Goal: Find specific page/section: Find specific page/section

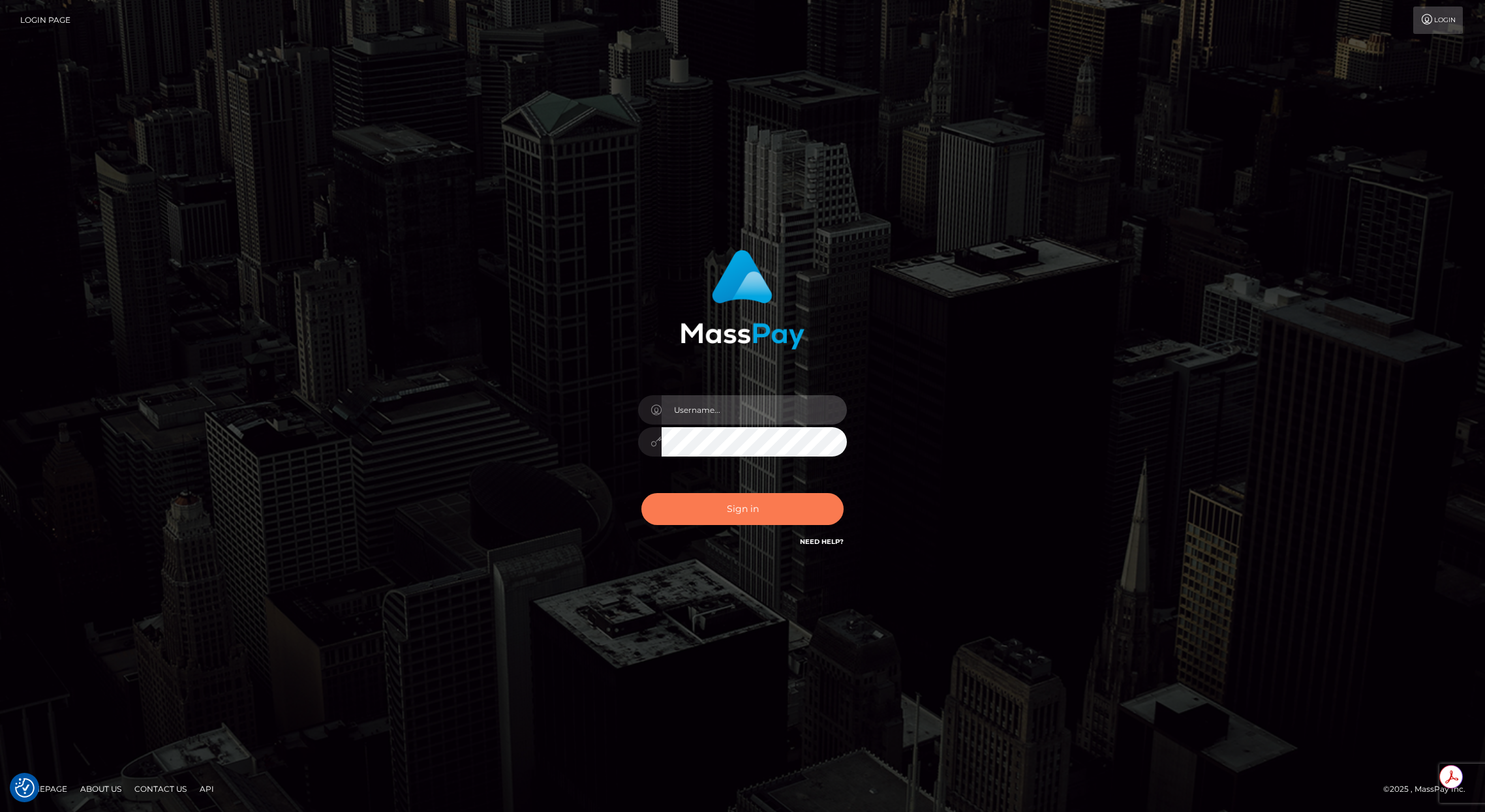
type input "brentg"
click at [718, 505] on button "Sign in" at bounding box center [742, 508] width 202 height 32
type input "brentg"
click at [743, 519] on button "Sign in" at bounding box center [742, 508] width 202 height 32
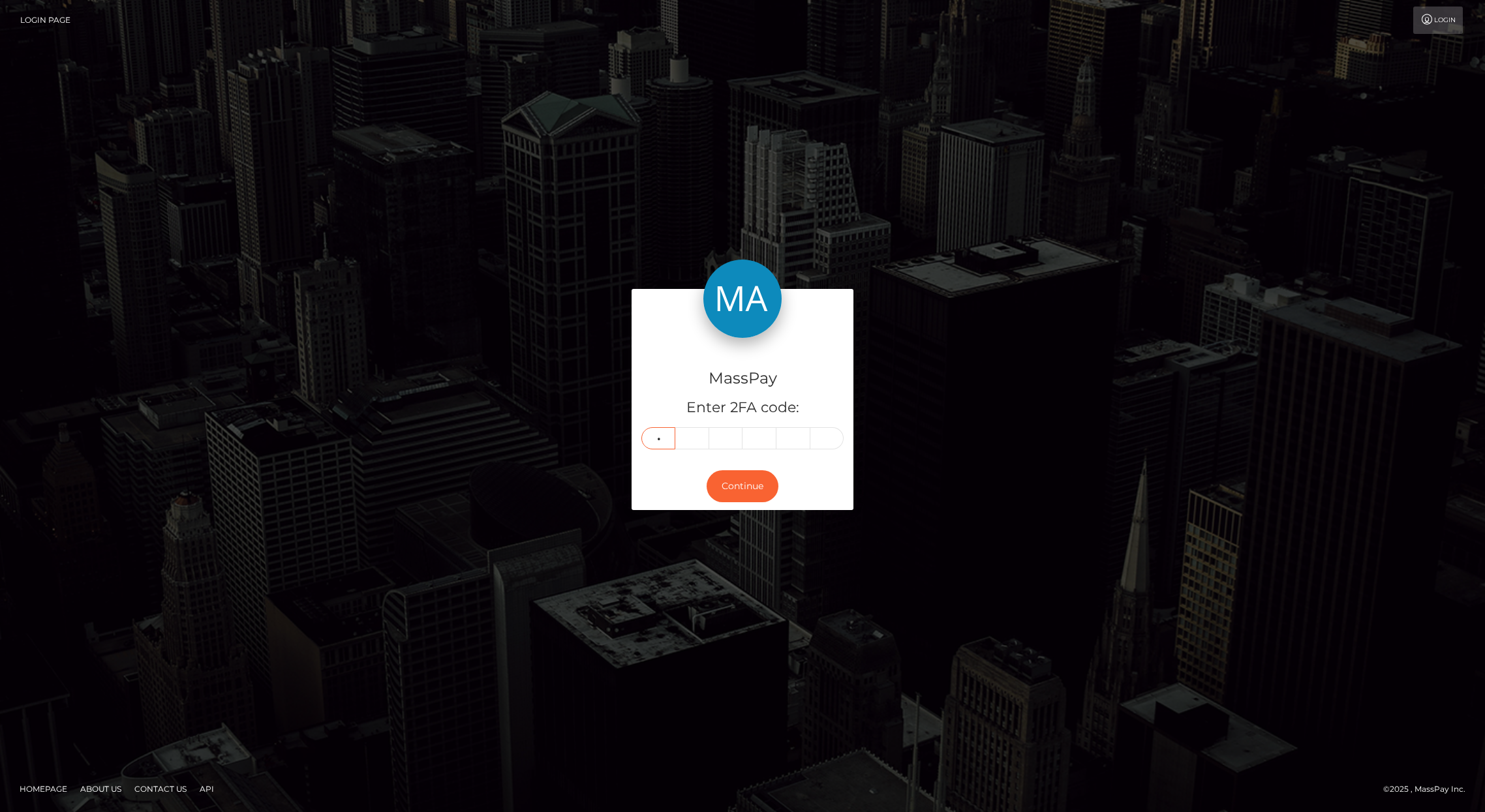
type input "5"
type input "4"
type input "5"
type input "1"
type input "7"
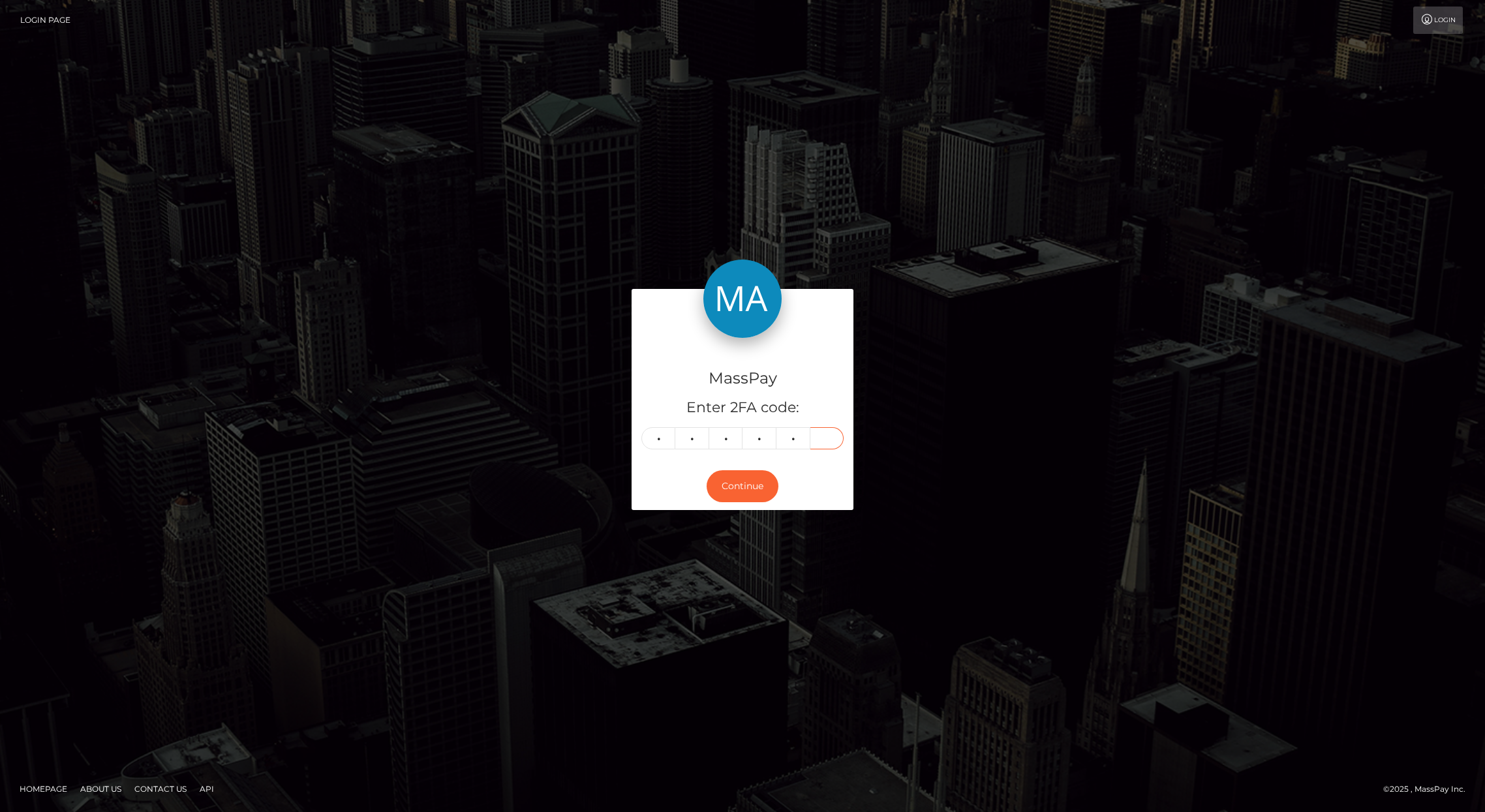
type input "4"
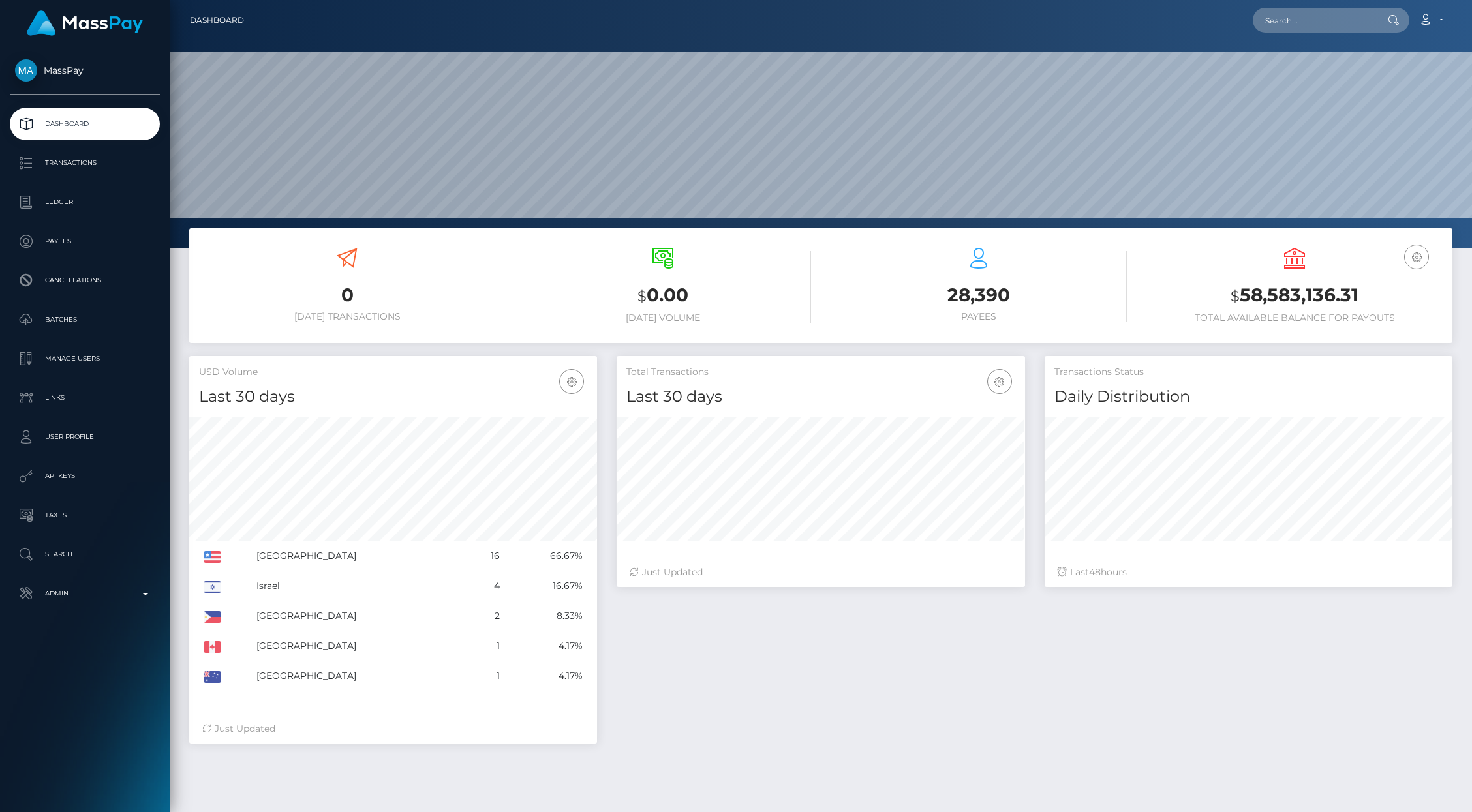
scroll to position [231, 408]
click at [73, 556] on p "Search" at bounding box center [84, 554] width 139 height 20
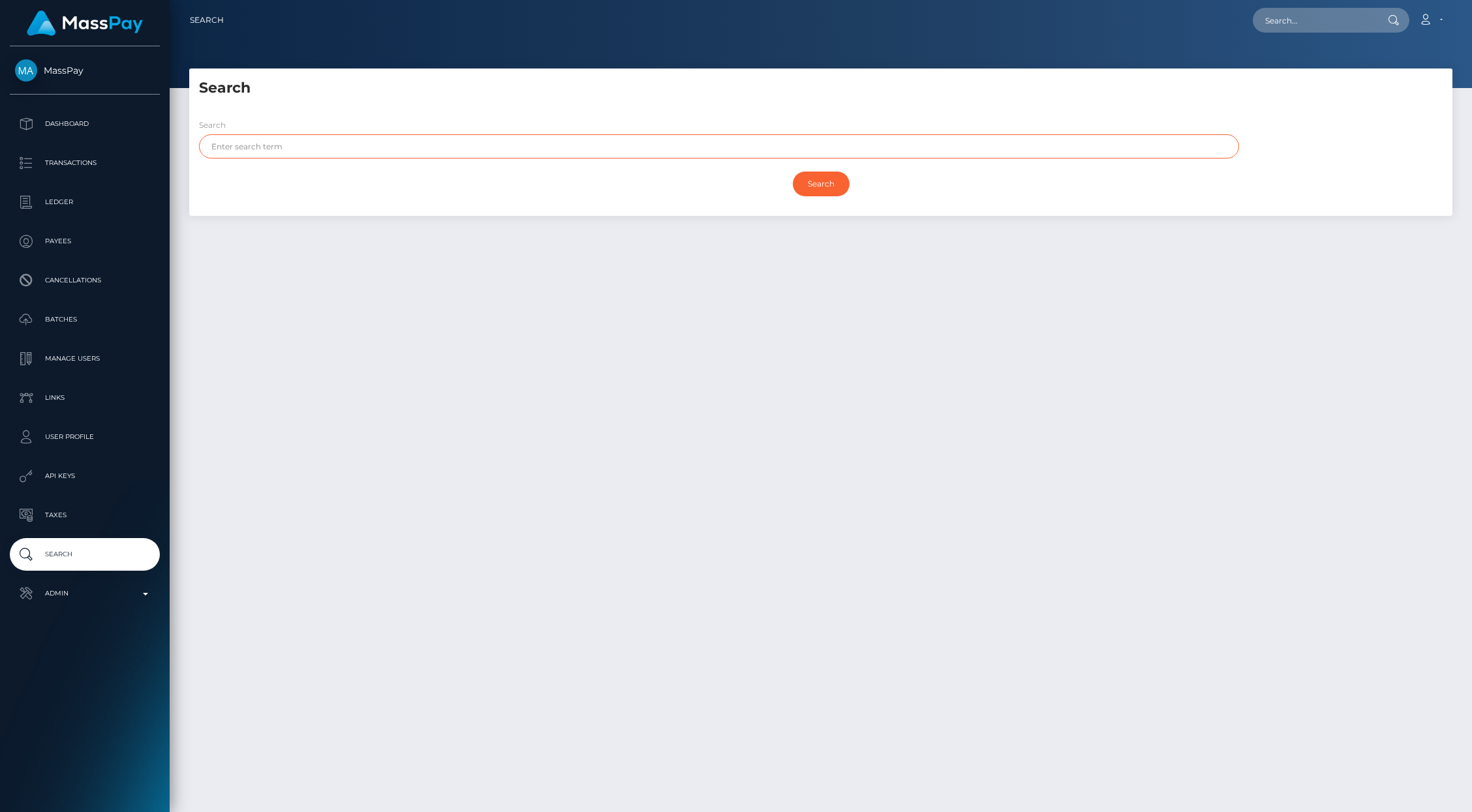
click at [326, 144] on input "text" at bounding box center [719, 146] width 1040 height 24
type input "Jasdeep"
click at [793, 172] on input "Search" at bounding box center [821, 184] width 57 height 25
click at [827, 192] on input "Search" at bounding box center [821, 184] width 57 height 25
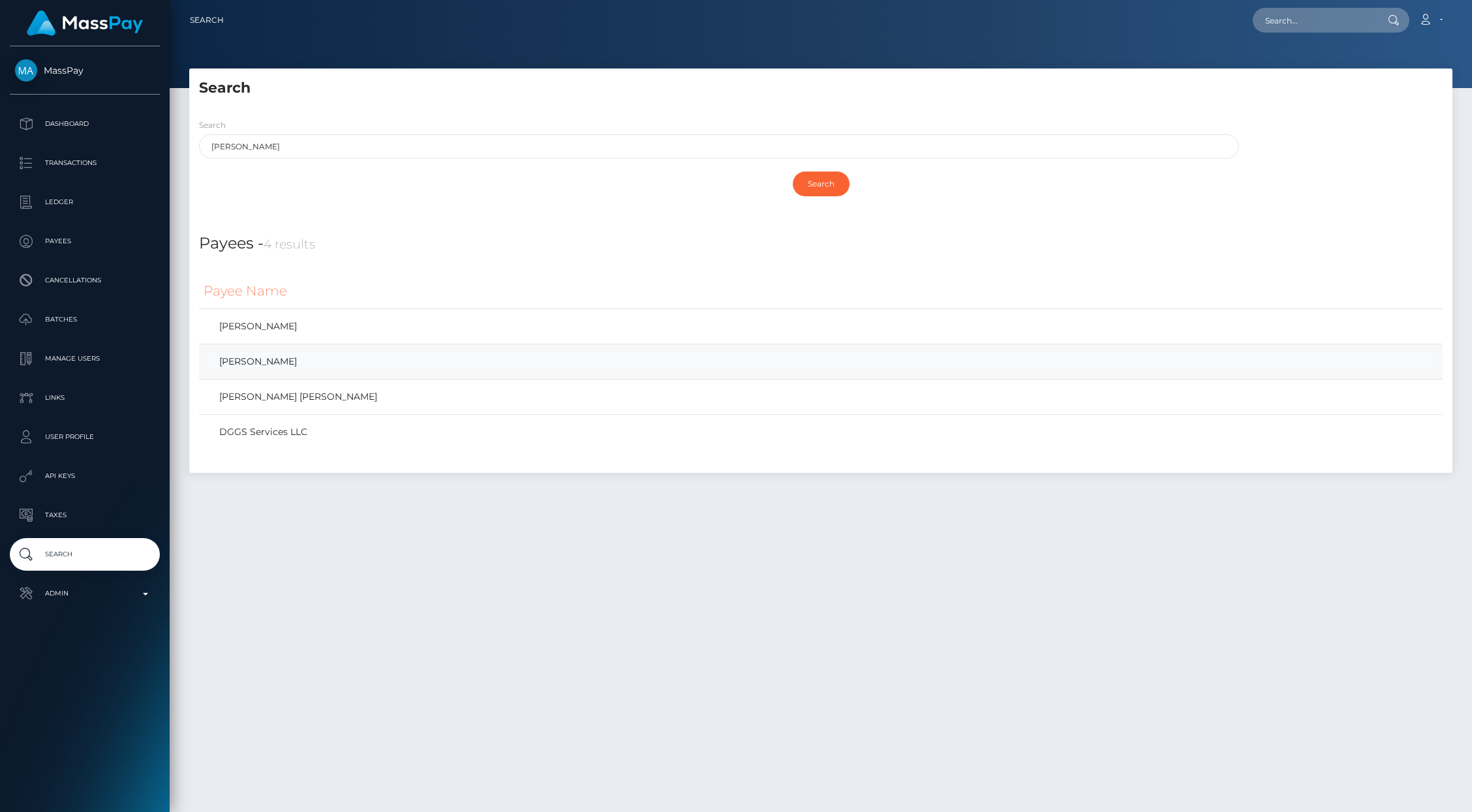
click at [254, 367] on link "Jasdeep Johal" at bounding box center [820, 362] width 1235 height 19
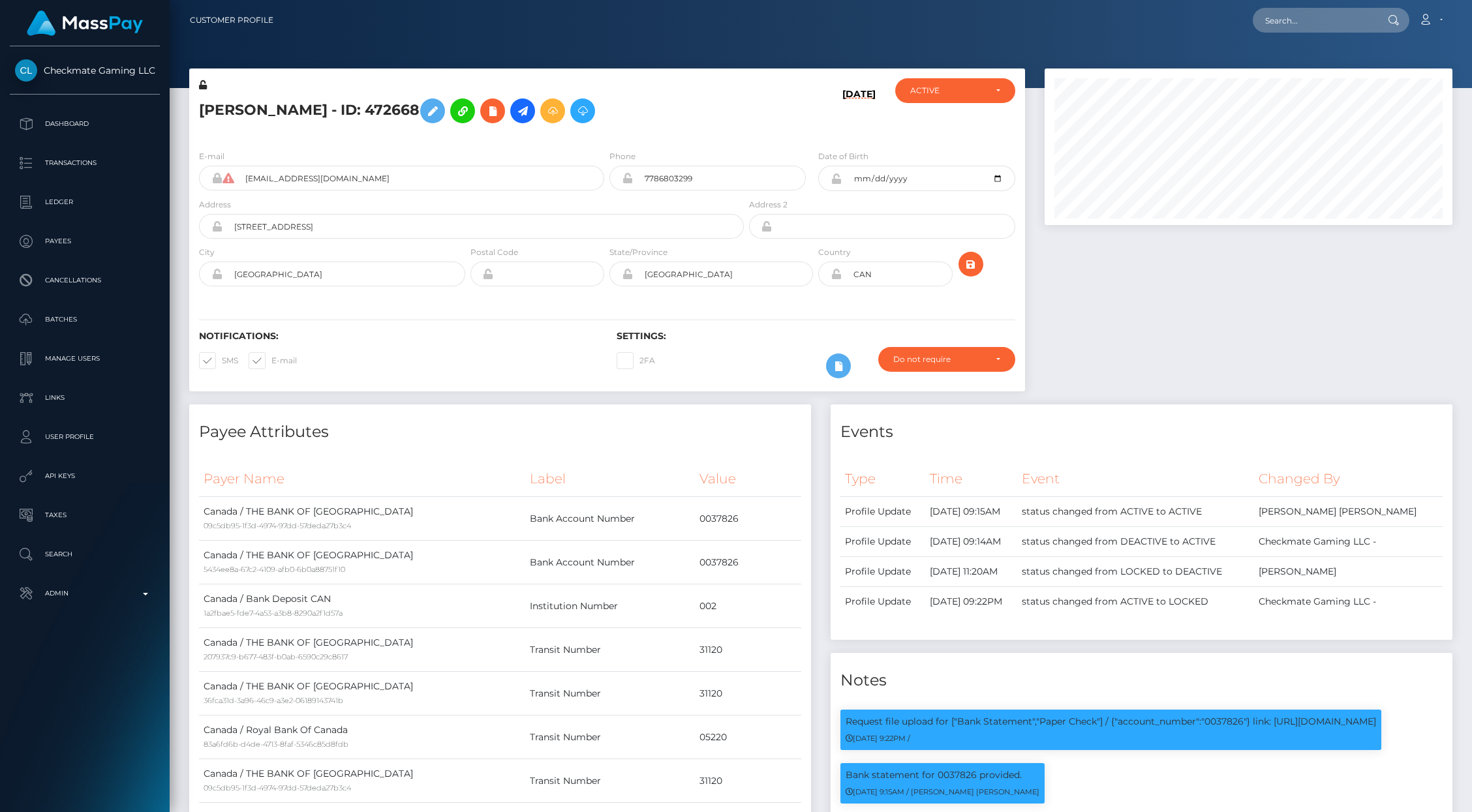
click at [1293, 32] on div "Loading... Loading... Account Edit Profile Logout" at bounding box center [868, 20] width 1168 height 27
click at [1292, 29] on input "text" at bounding box center [1314, 21] width 122 height 25
paste input "68b12717ec2a6"
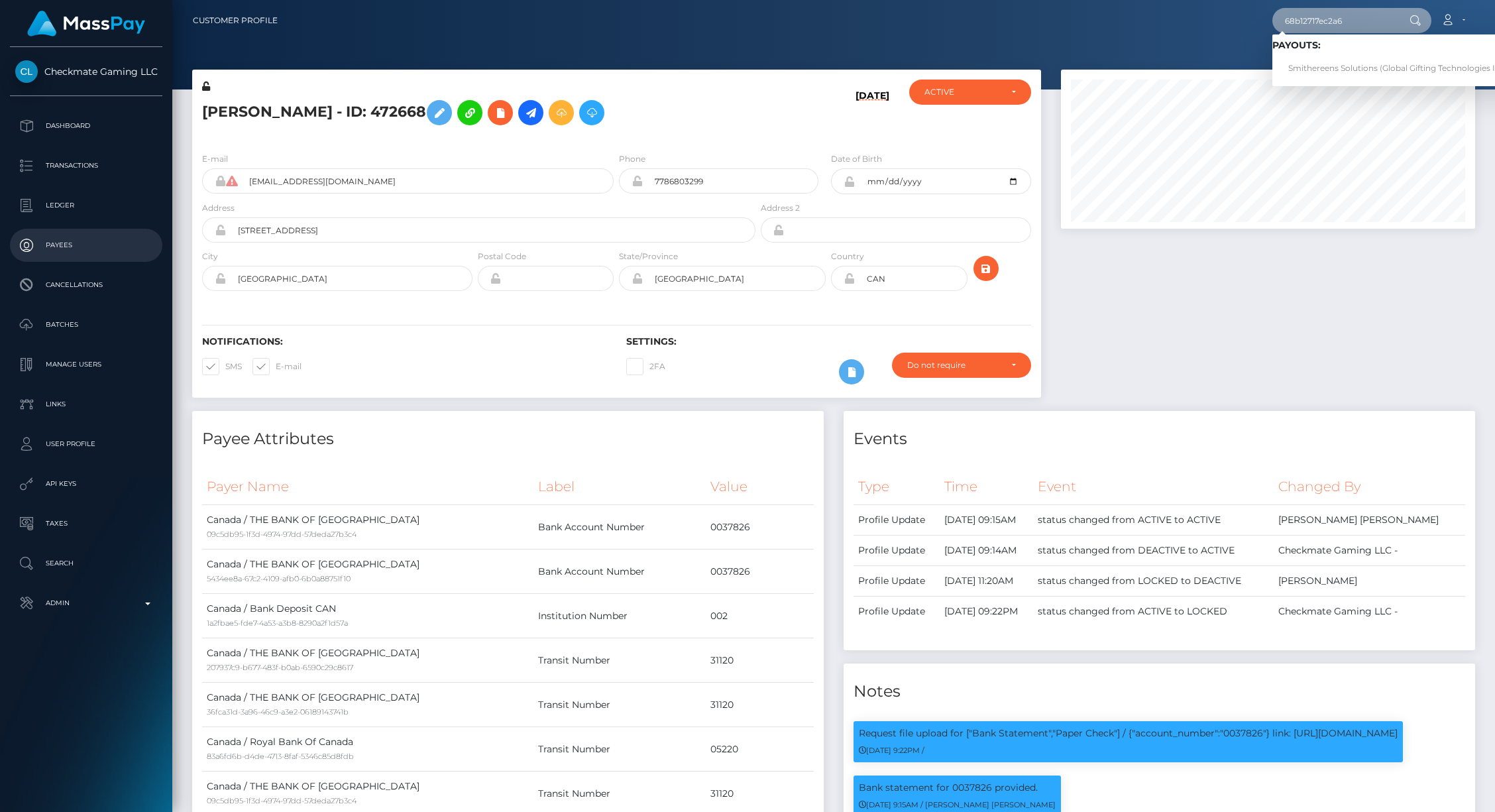
type input "68b12717ec2a6"
click at [1377, 69] on link "Smithereens Solutions (Global Gifting Technologies Inc - Throne)" at bounding box center [1416, 68] width 287 height 25
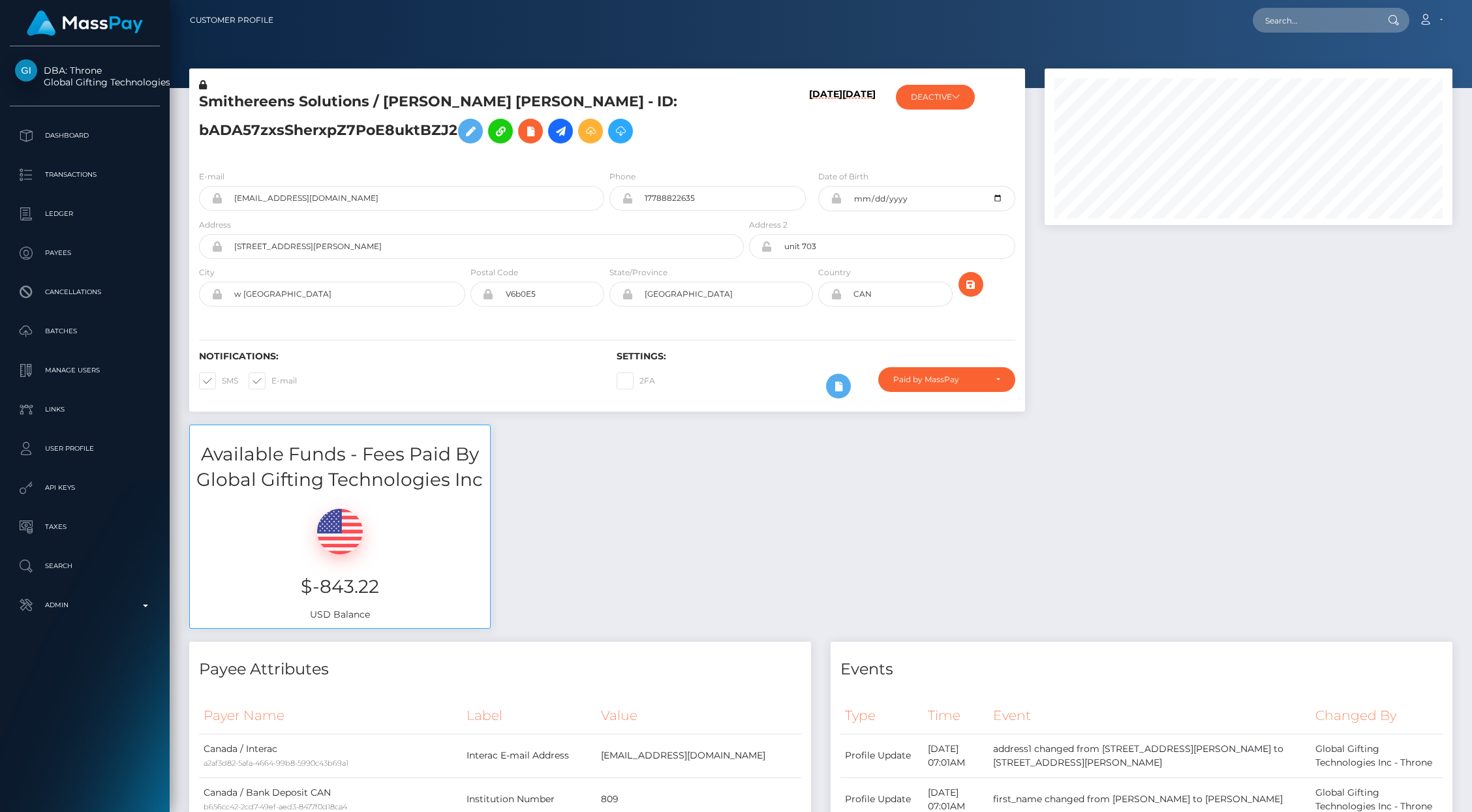
scroll to position [156, 408]
click at [272, 125] on h5 "Smithereens Solutions / KARINA LOCH PAPENBROCK-RYAN - ID: bADA57zxsSherxpZ7PoE8…" at bounding box center [468, 121] width 538 height 58
copy h5 "bADA57zxsSherxpZ7PoE8uktBZJ2"
click at [440, 195] on input "experiencecharlee@gmail.com" at bounding box center [414, 198] width 382 height 25
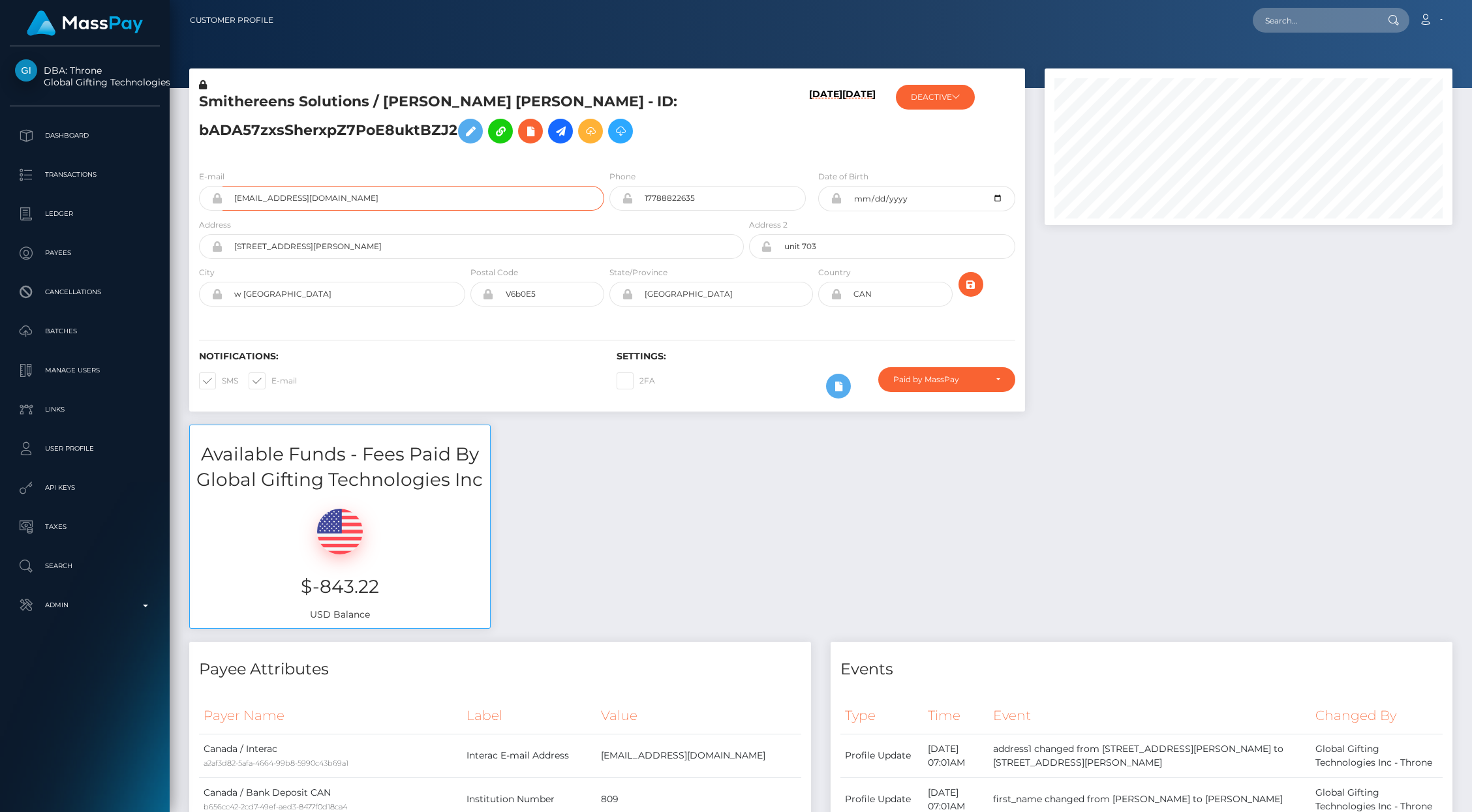
click at [440, 195] on input "experiencecharlee@gmail.com" at bounding box center [414, 198] width 382 height 25
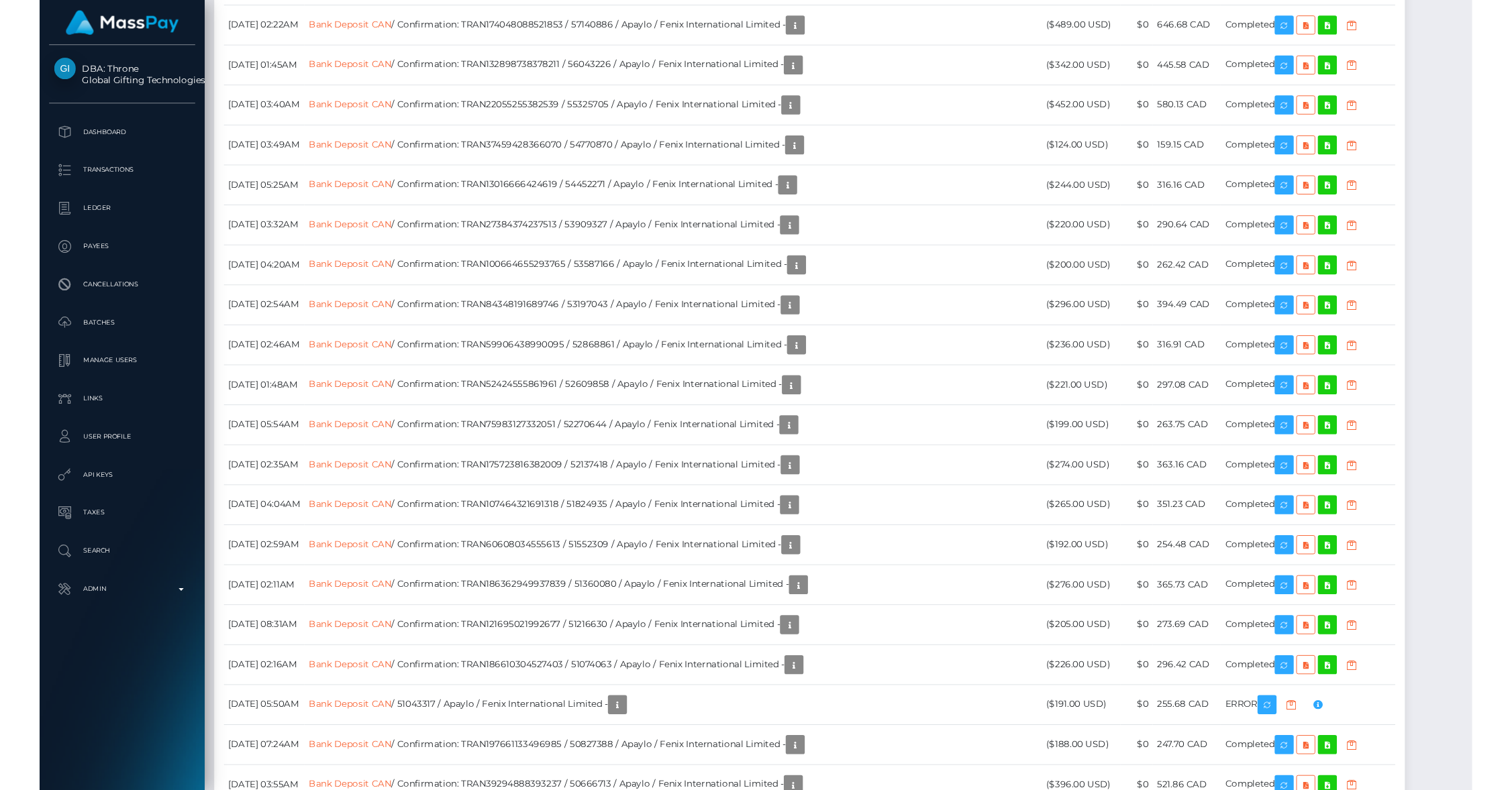
scroll to position [5460, 0]
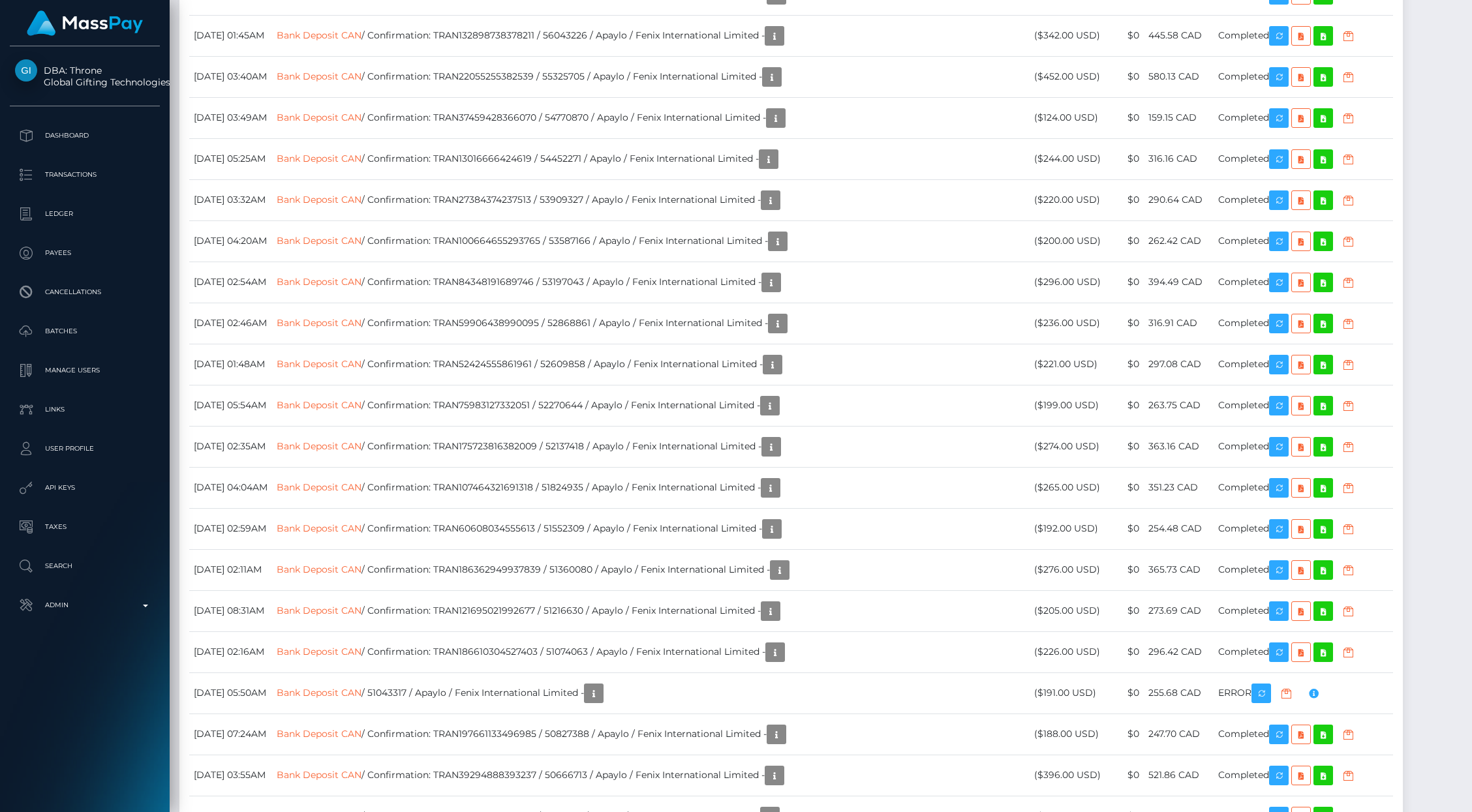
copy td "68b12717ec2a6"
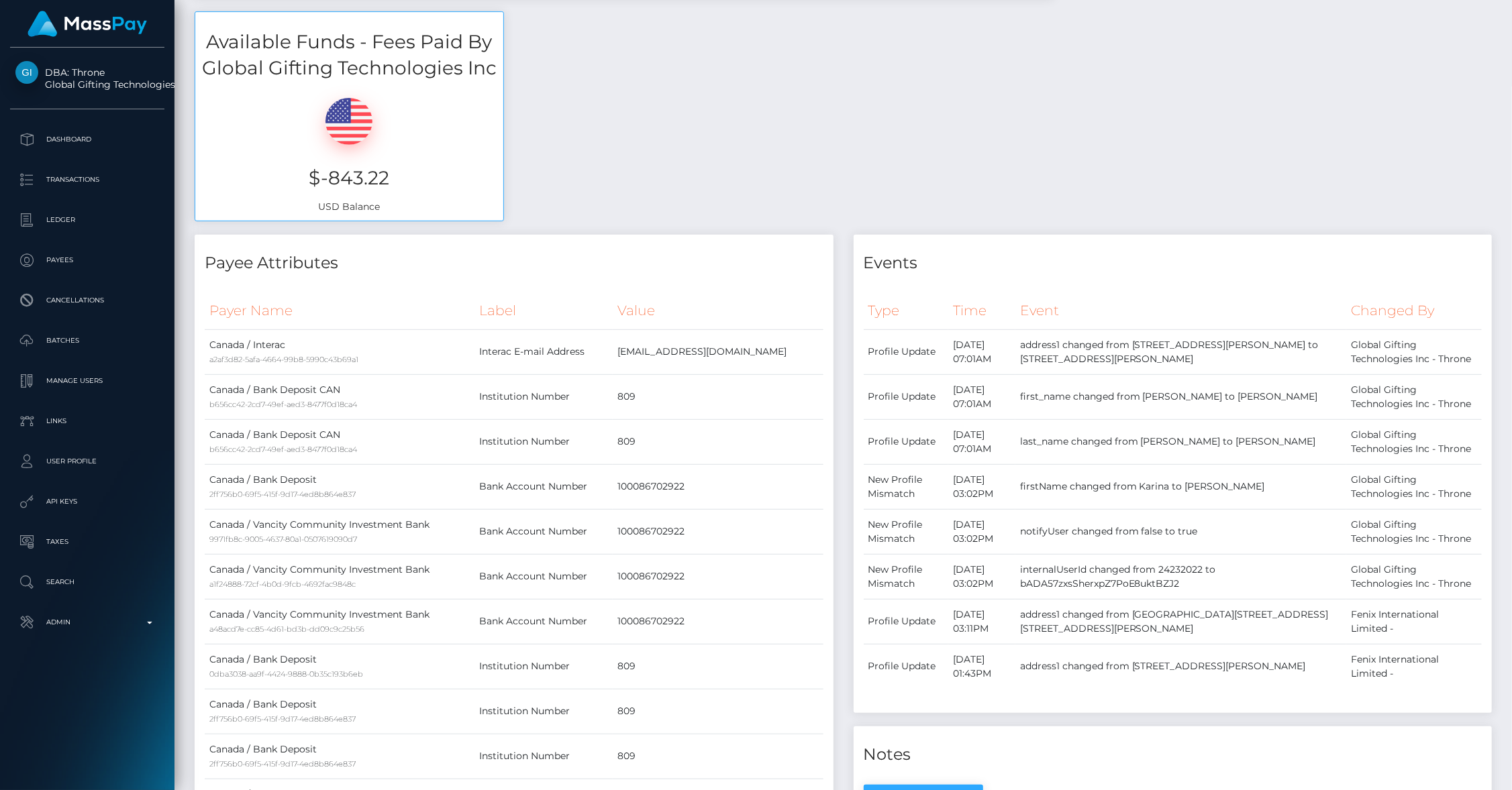
scroll to position [0, 0]
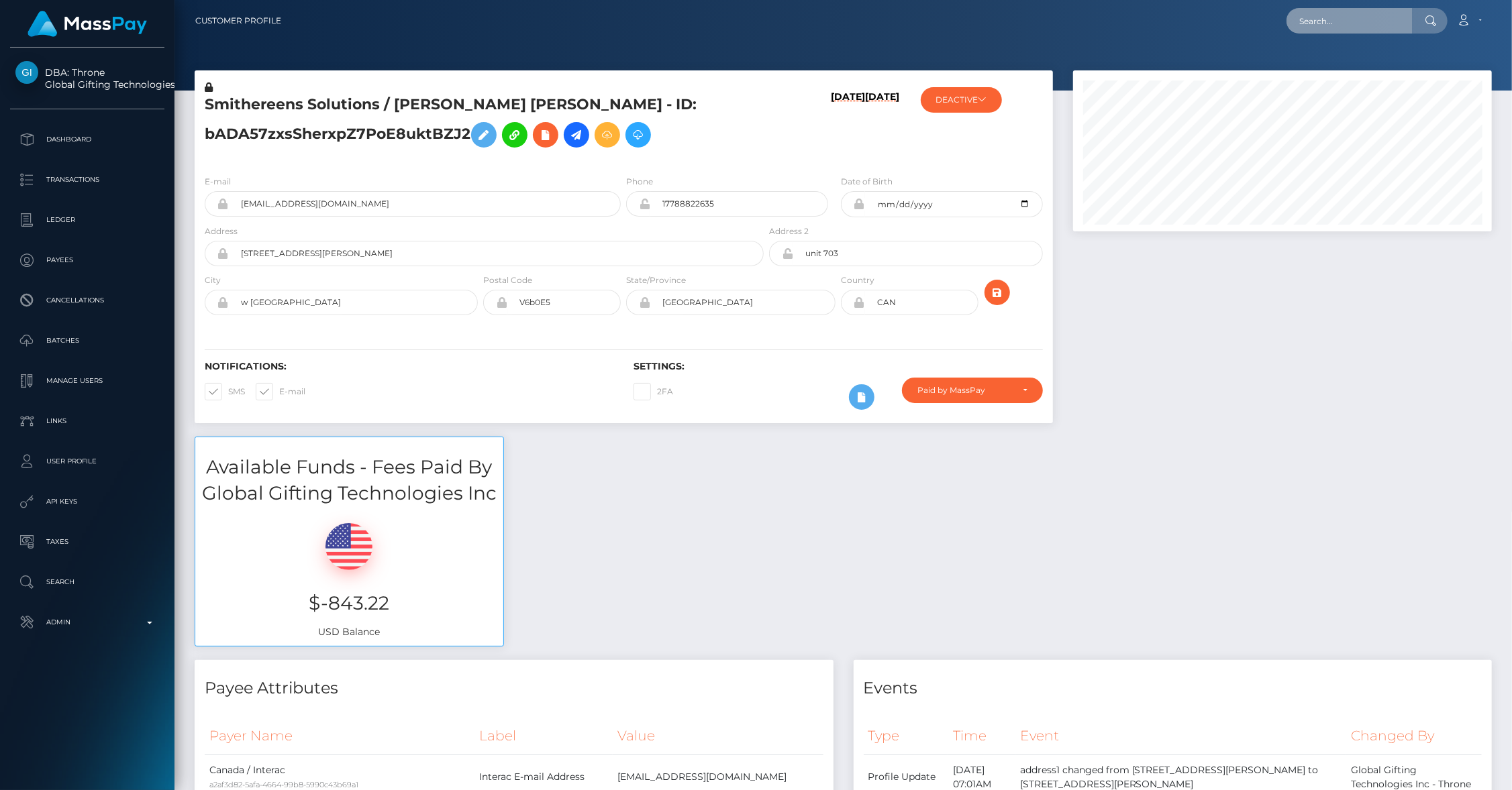
click at [1344, 16] on input "text" at bounding box center [1349, 21] width 126 height 26
paste input "77019333"
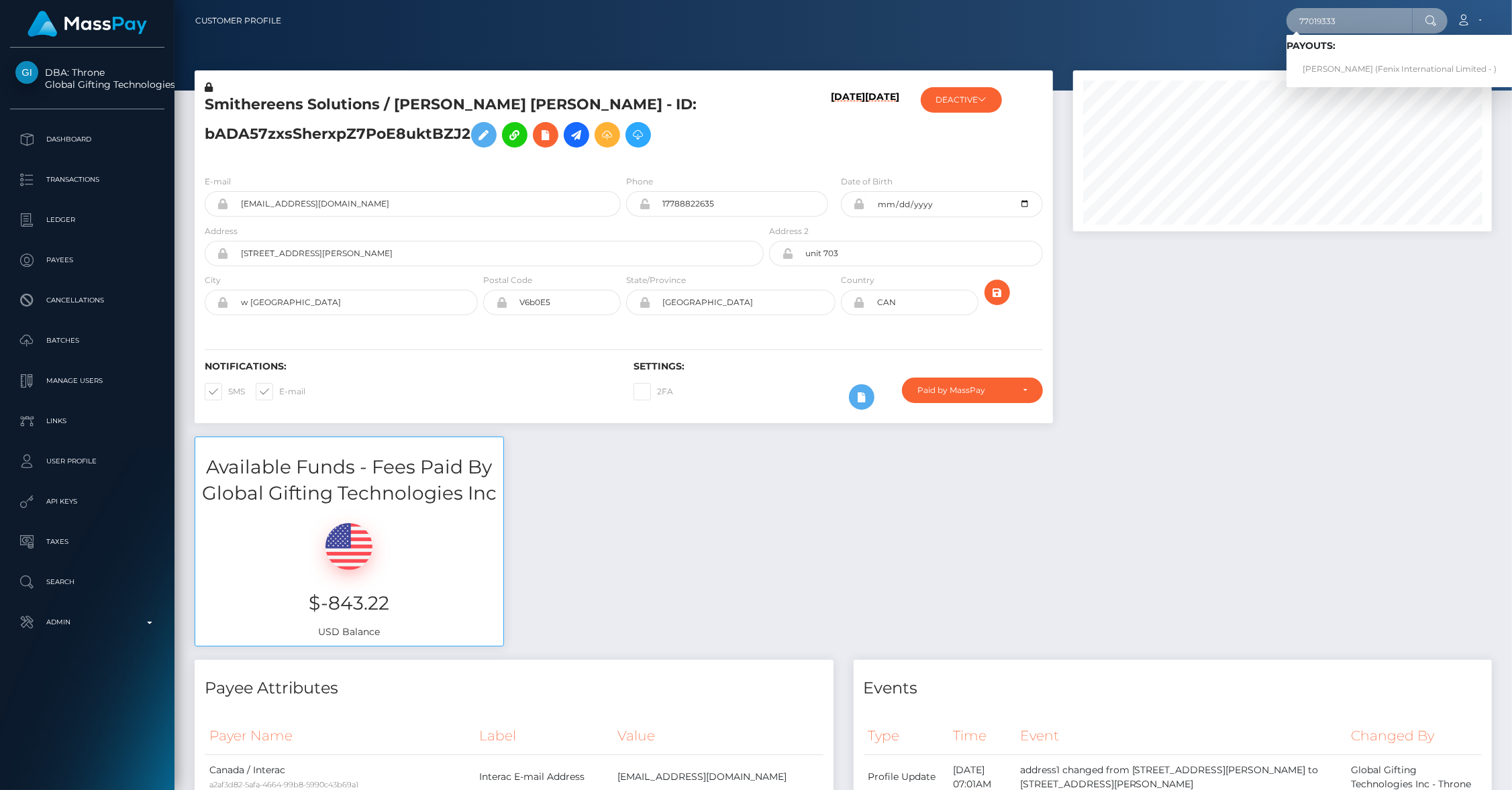
type input "77019333"
click at [1341, 63] on link "Martin Roberge (Fenix International Limited - )" at bounding box center [1399, 69] width 226 height 25
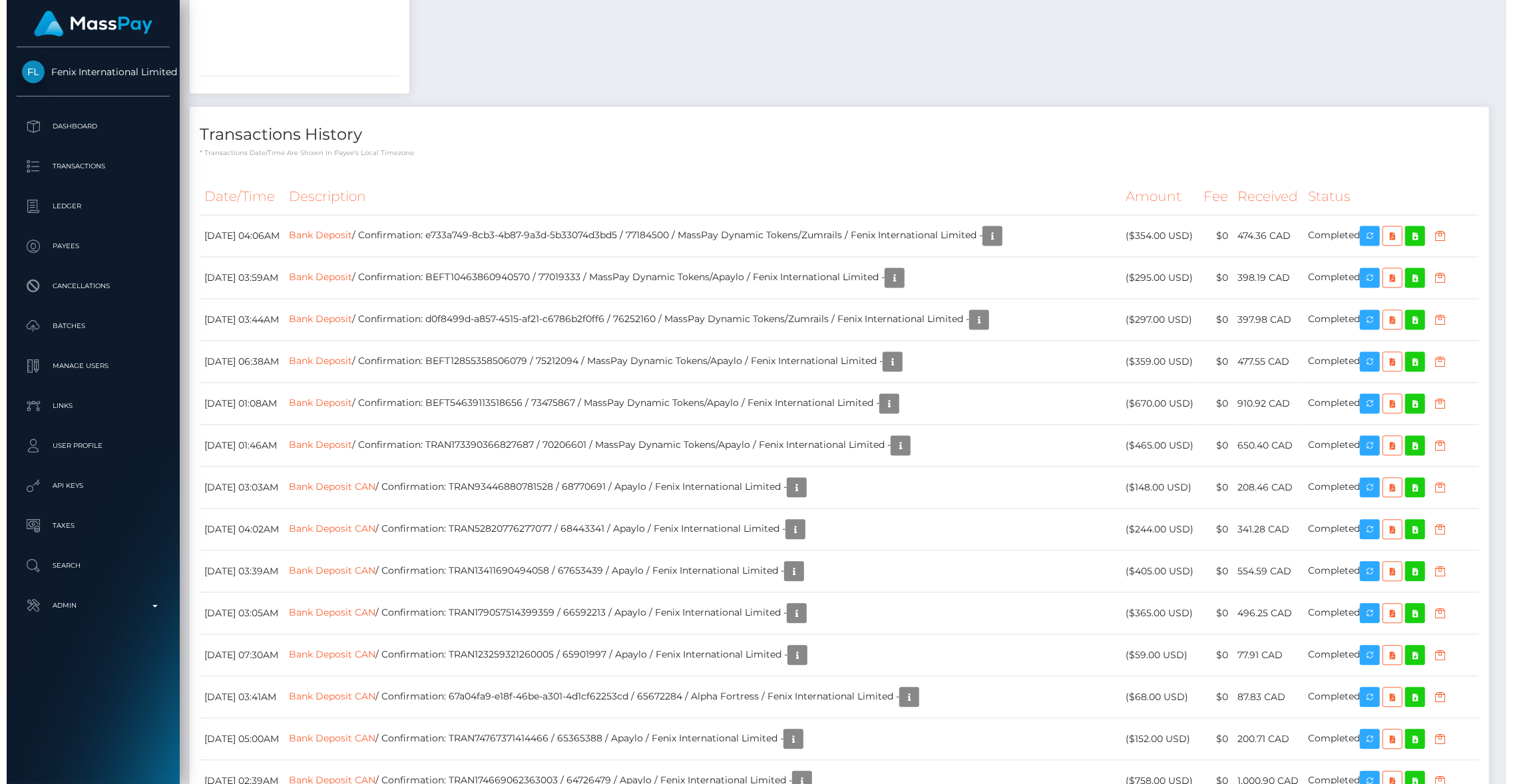
scroll to position [159, 416]
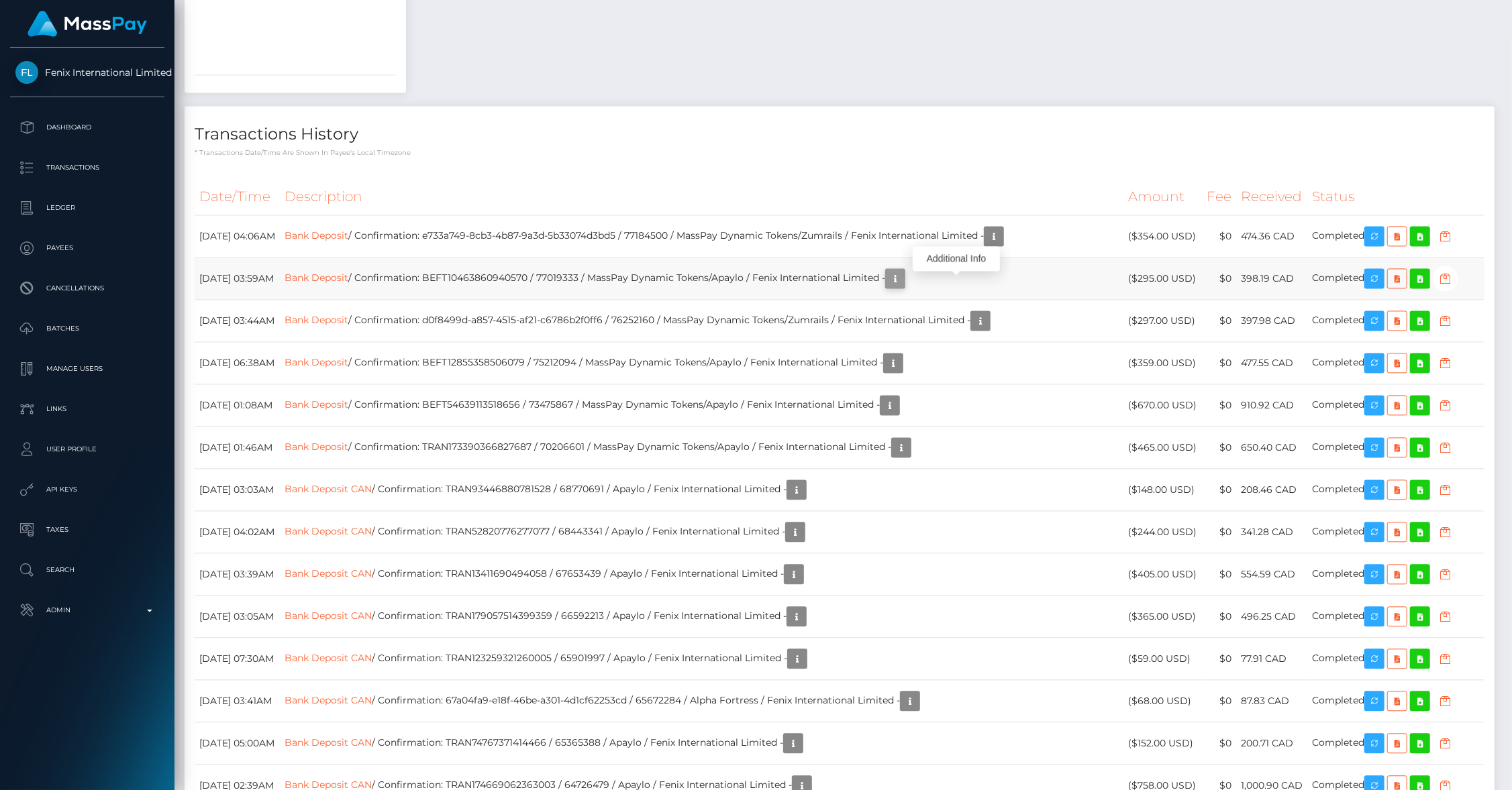
click at [903, 286] on icon "button" at bounding box center [894, 279] width 16 height 17
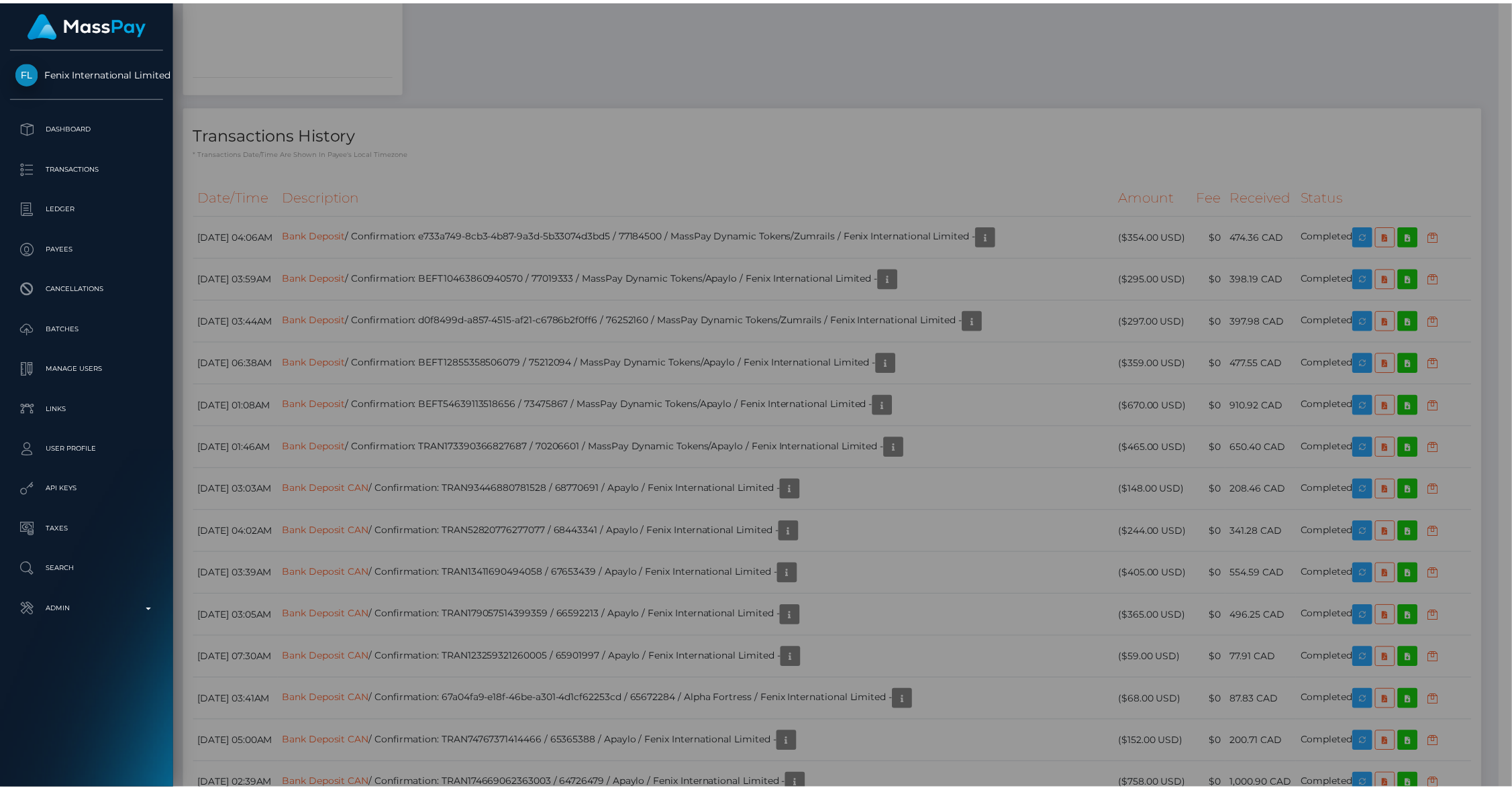
scroll to position [670456, 670609]
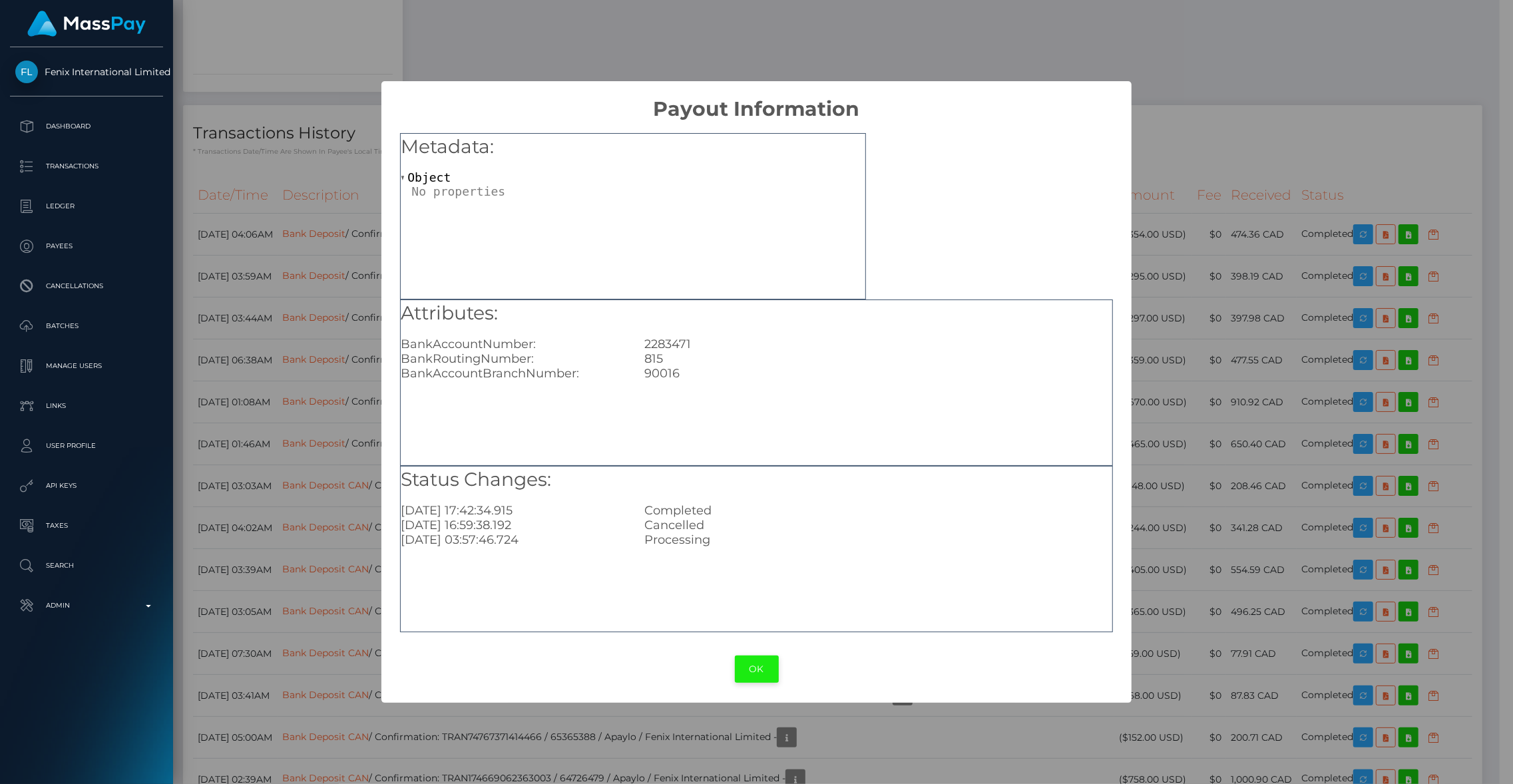
click at [771, 661] on button "OK" at bounding box center [756, 669] width 44 height 27
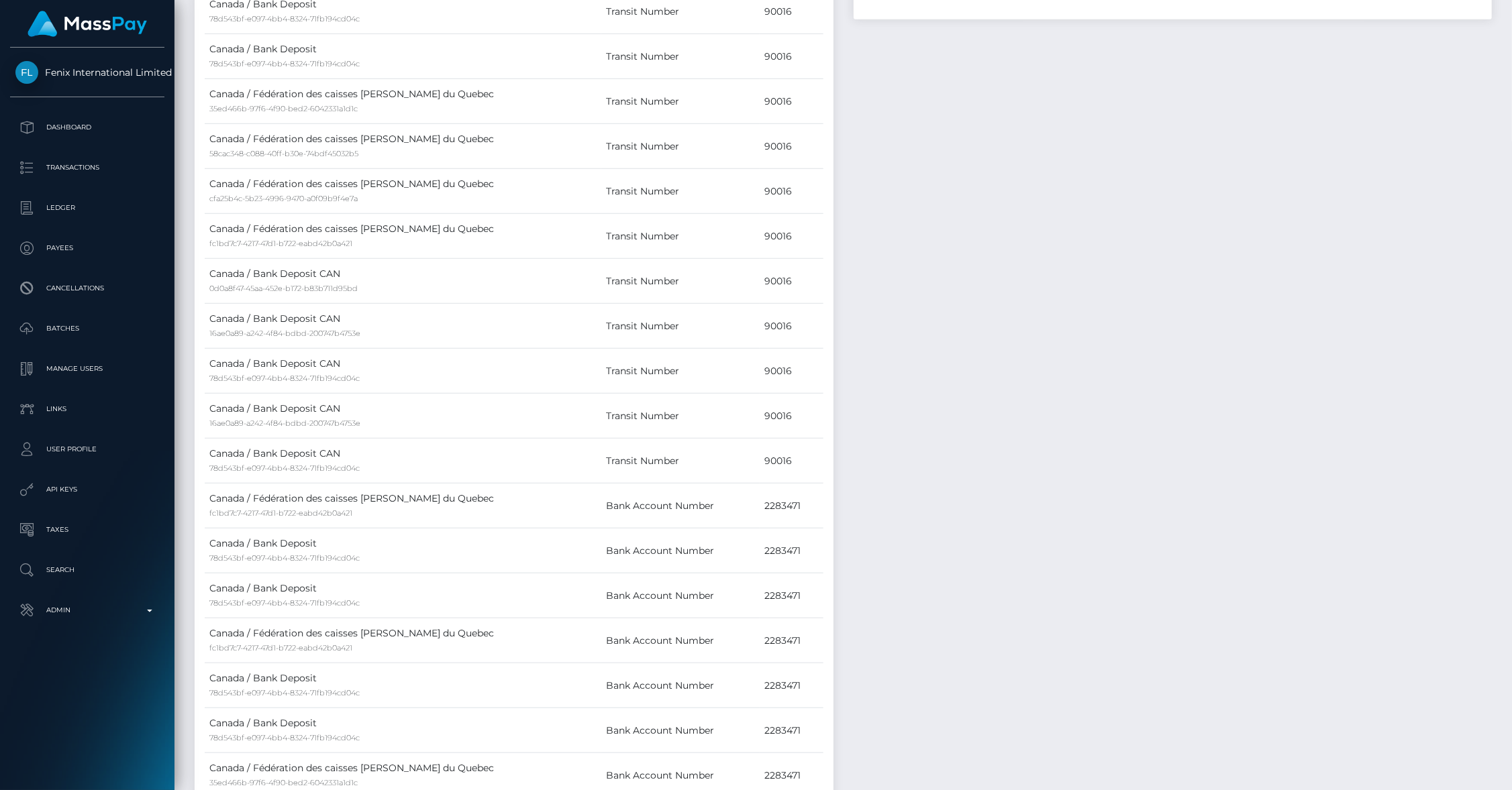
scroll to position [880, 0]
